Goal: Information Seeking & Learning: Find specific fact

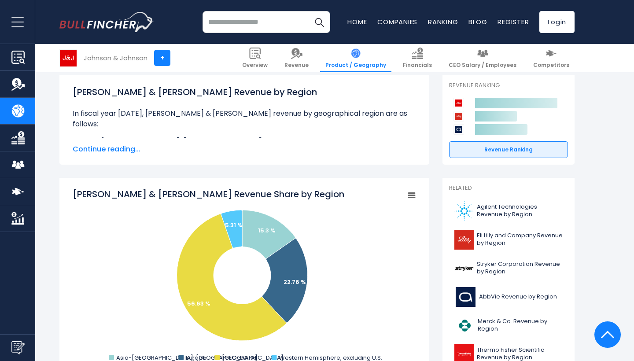
scroll to position [105, 0]
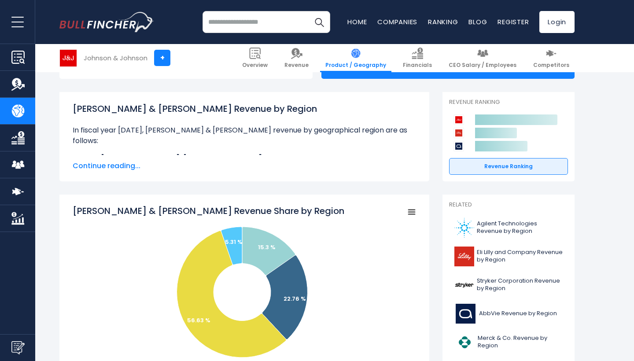
drag, startPoint x: 225, startPoint y: 124, endPoint x: 276, endPoint y: 152, distance: 57.8
click at [276, 152] on div "[PERSON_NAME] & [PERSON_NAME] Revenue by Region In fiscal year [DATE], [PERSON_…" at bounding box center [245, 128] width 344 height 53
click at [276, 153] on li "Asia-[GEOGRAPHIC_DATA], [GEOGRAPHIC_DATA]: $13.59 B" at bounding box center [245, 158] width 344 height 11
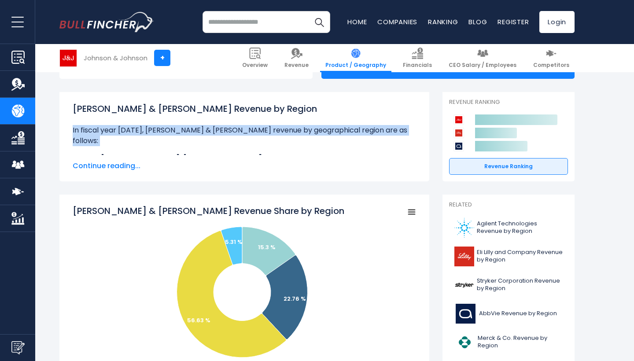
drag, startPoint x: 216, startPoint y: 120, endPoint x: 252, endPoint y: 138, distance: 40.6
click at [252, 138] on div "[PERSON_NAME] & [PERSON_NAME] Revenue by Region In fiscal year [DATE], [PERSON_…" at bounding box center [245, 128] width 344 height 53
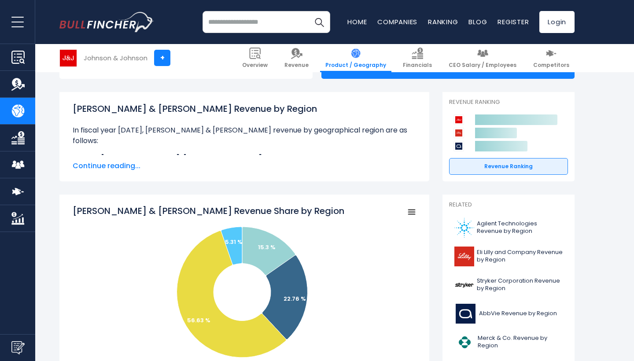
click at [252, 138] on div "[PERSON_NAME] & [PERSON_NAME] Revenue by Region In fiscal year [DATE], [PERSON_…" at bounding box center [245, 128] width 344 height 53
click at [229, 138] on div "[PERSON_NAME] & [PERSON_NAME] Revenue by Region In fiscal year [DATE], [PERSON_…" at bounding box center [245, 128] width 344 height 53
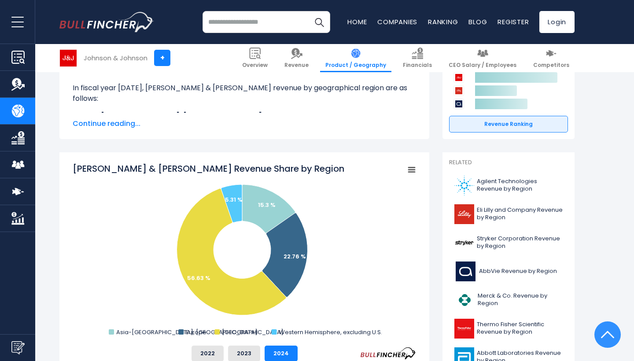
scroll to position [148, 0]
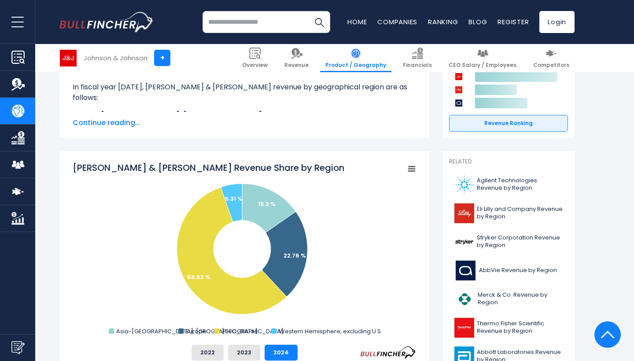
click at [121, 197] on rect "Johnson & Johnson's Revenue Share by Region" at bounding box center [245, 250] width 344 height 176
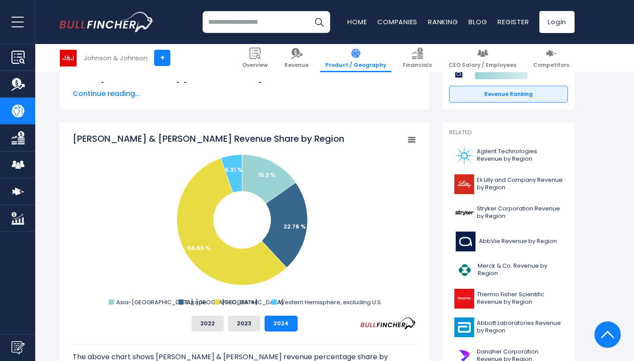
scroll to position [178, 0]
click at [272, 2] on div "Recent searches Trending searches Apple Overview" at bounding box center [317, 22] width 516 height 44
